Goal: Information Seeking & Learning: Learn about a topic

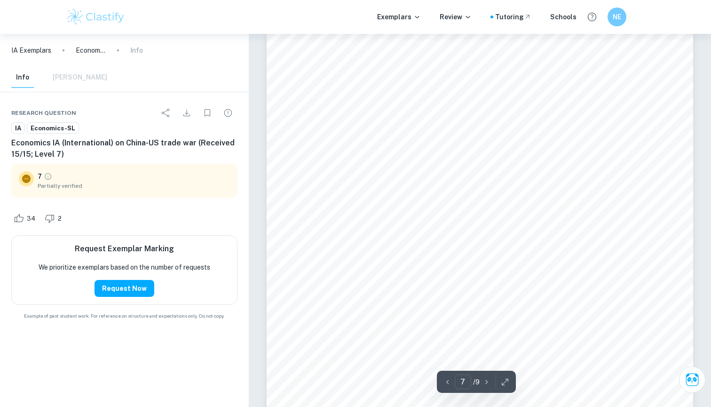
scroll to position [3766, 0]
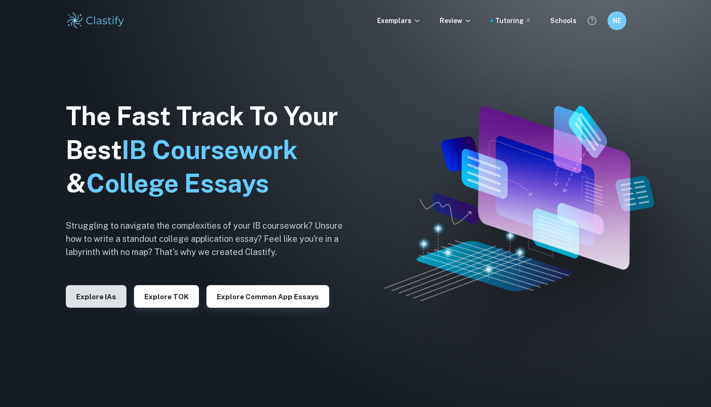
click at [119, 298] on button "Explore IAs" at bounding box center [96, 296] width 61 height 23
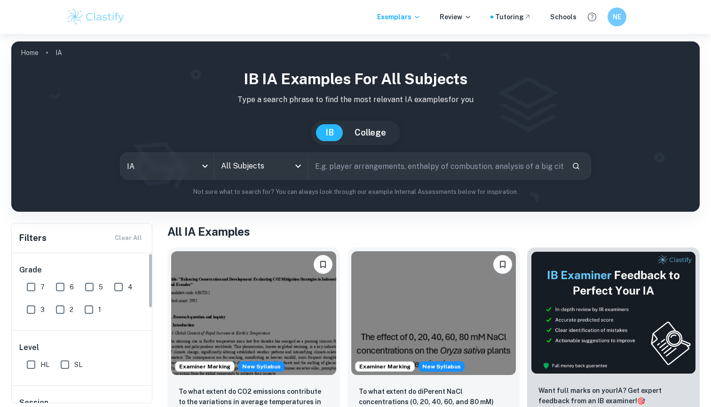
click at [39, 291] on input "7" at bounding box center [31, 286] width 19 height 19
checkbox input "true"
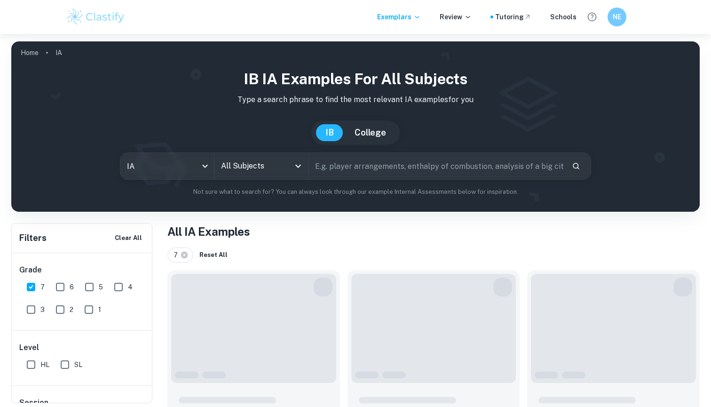
click at [63, 291] on input "6" at bounding box center [60, 286] width 19 height 19
checkbox input "true"
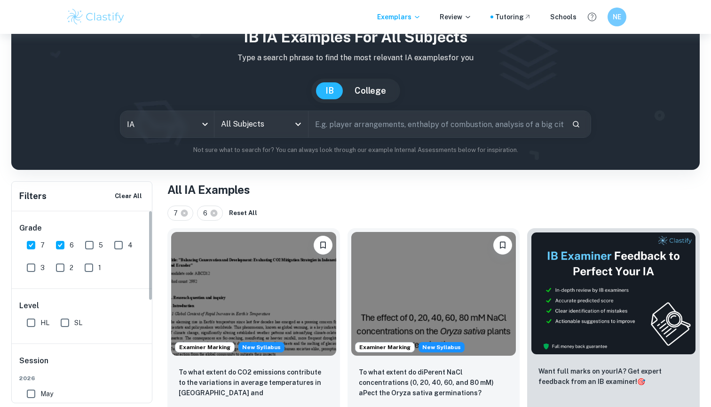
scroll to position [0, 0]
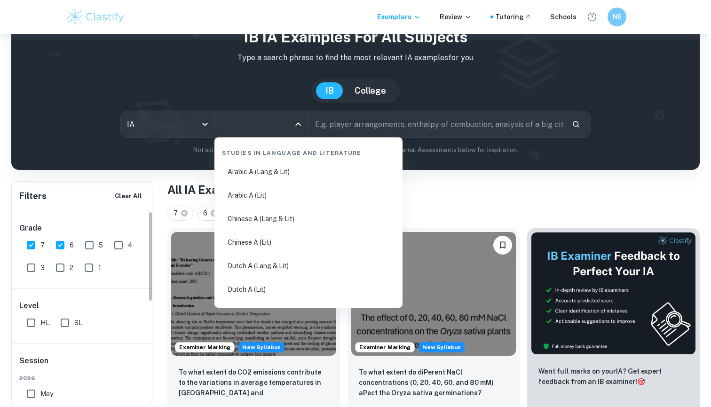
click at [239, 120] on input "All Subjects" at bounding box center [254, 124] width 71 height 18
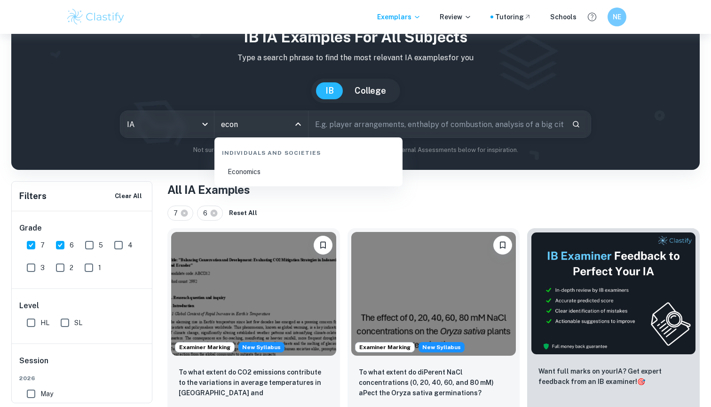
click at [276, 168] on li "Economics" at bounding box center [308, 172] width 181 height 22
type input "Economics"
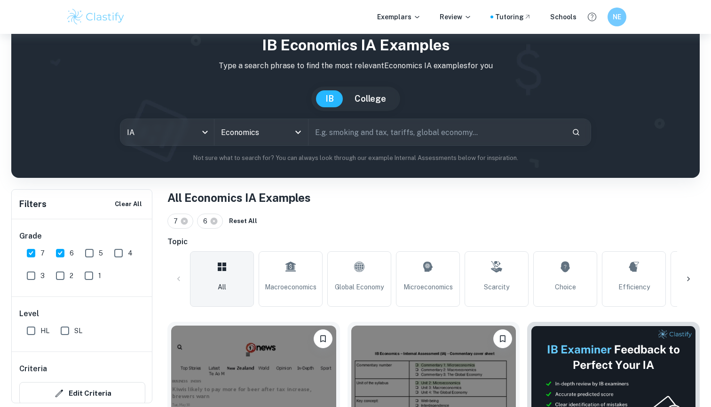
click at [374, 135] on input "text" at bounding box center [436, 132] width 256 height 26
type input "trade"
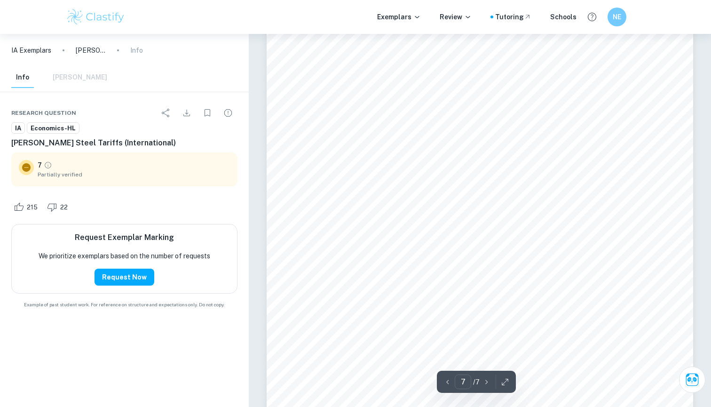
scroll to position [3812, 0]
